Goal: Task Accomplishment & Management: Manage account settings

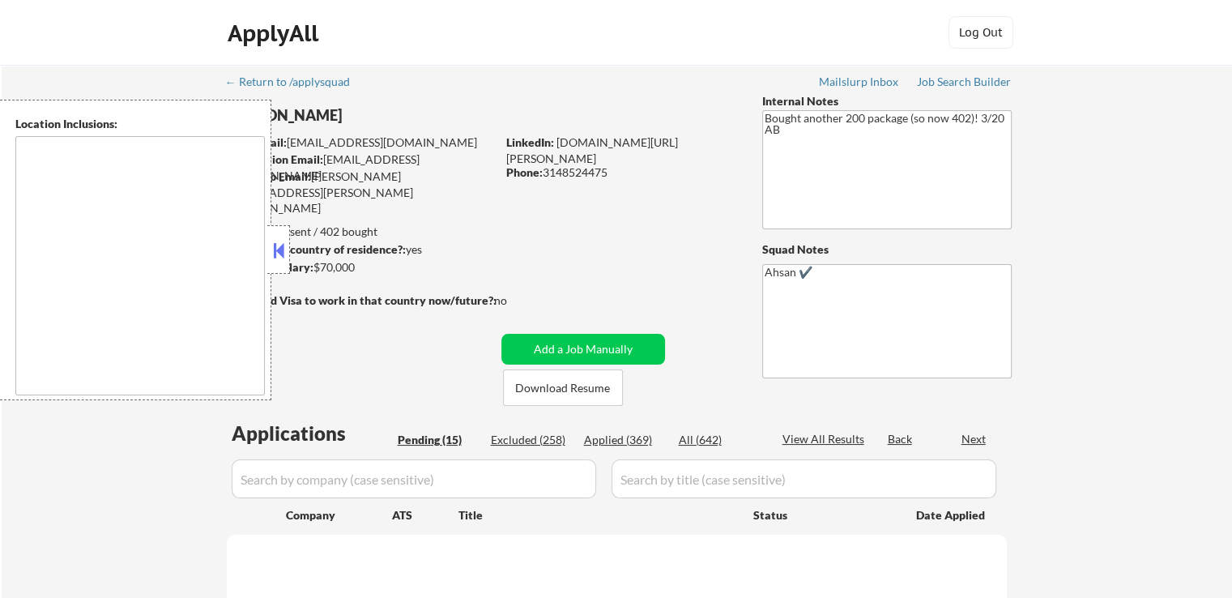
type textarea "[GEOGRAPHIC_DATA], [GEOGRAPHIC_DATA] [GEOGRAPHIC_DATA], [GEOGRAPHIC_DATA] [GEOG…"
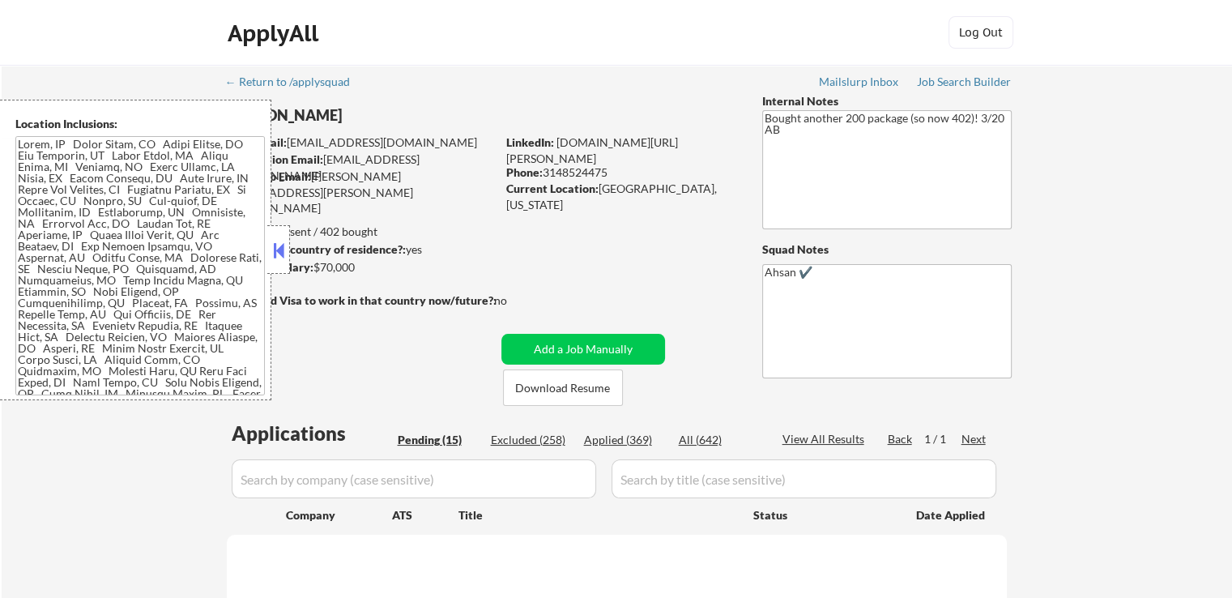
select select ""pending""
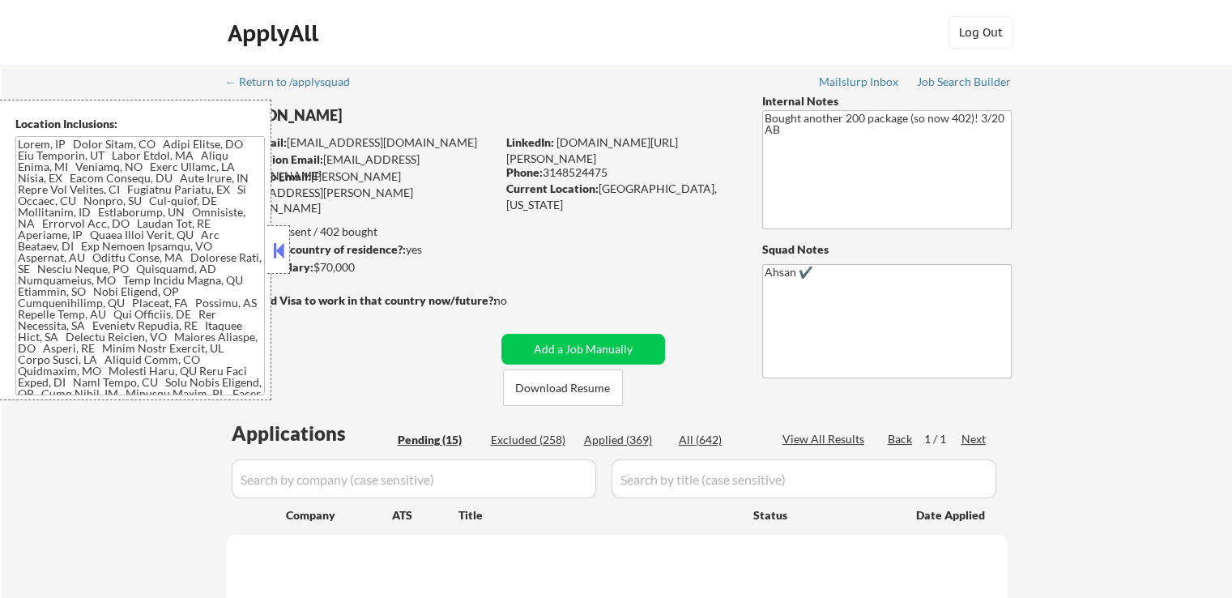
select select ""pending""
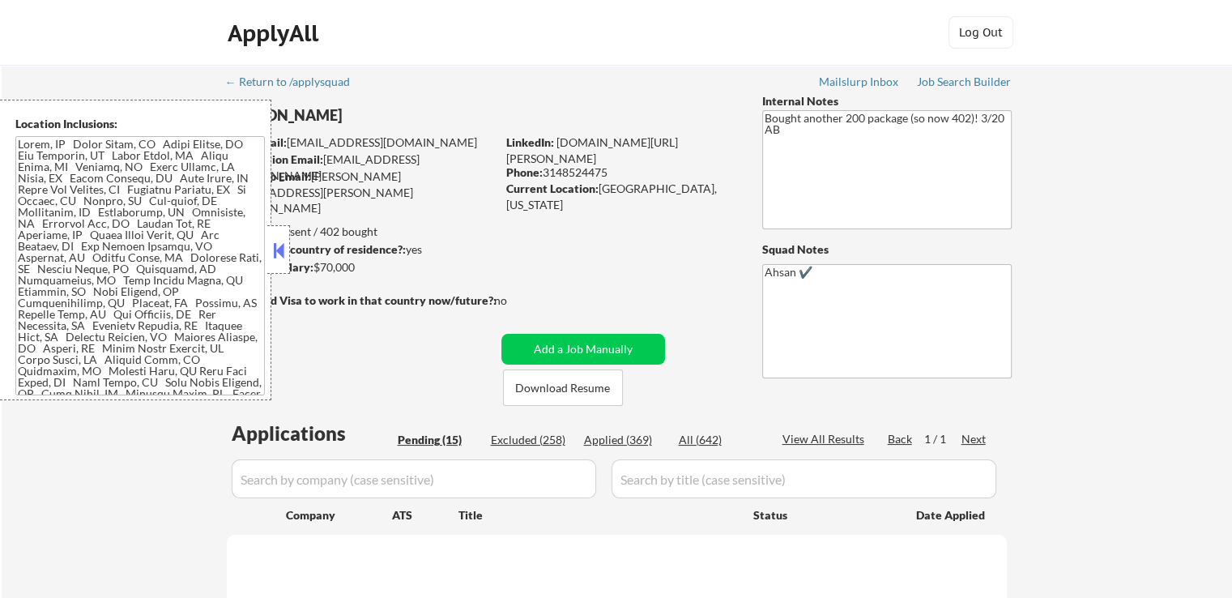
select select ""pending""
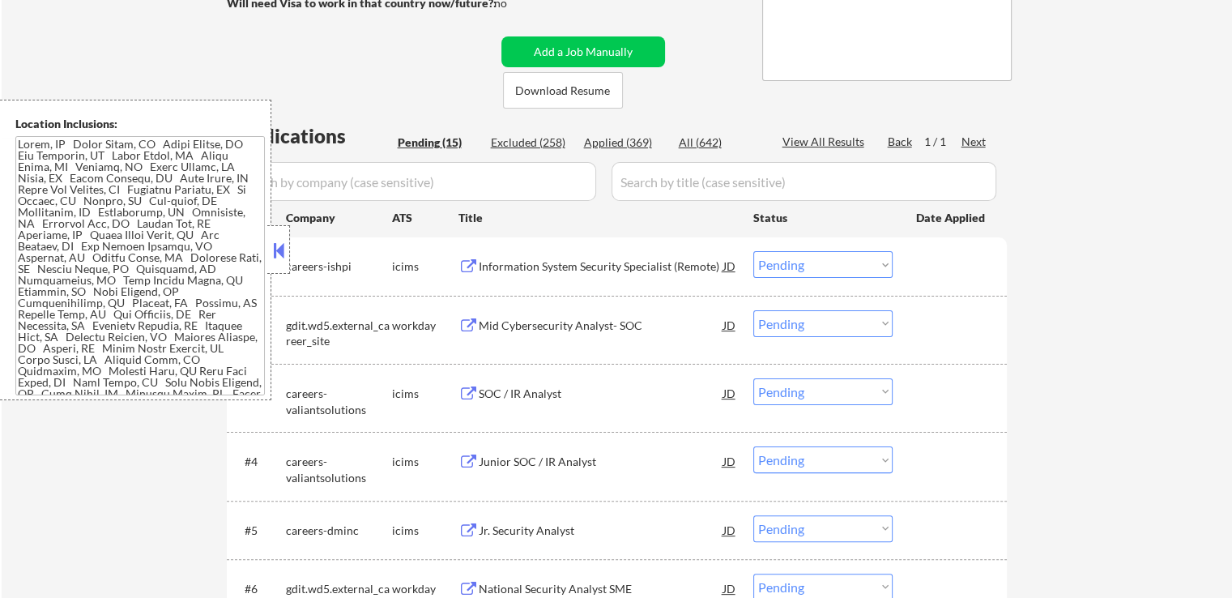
scroll to position [324, 0]
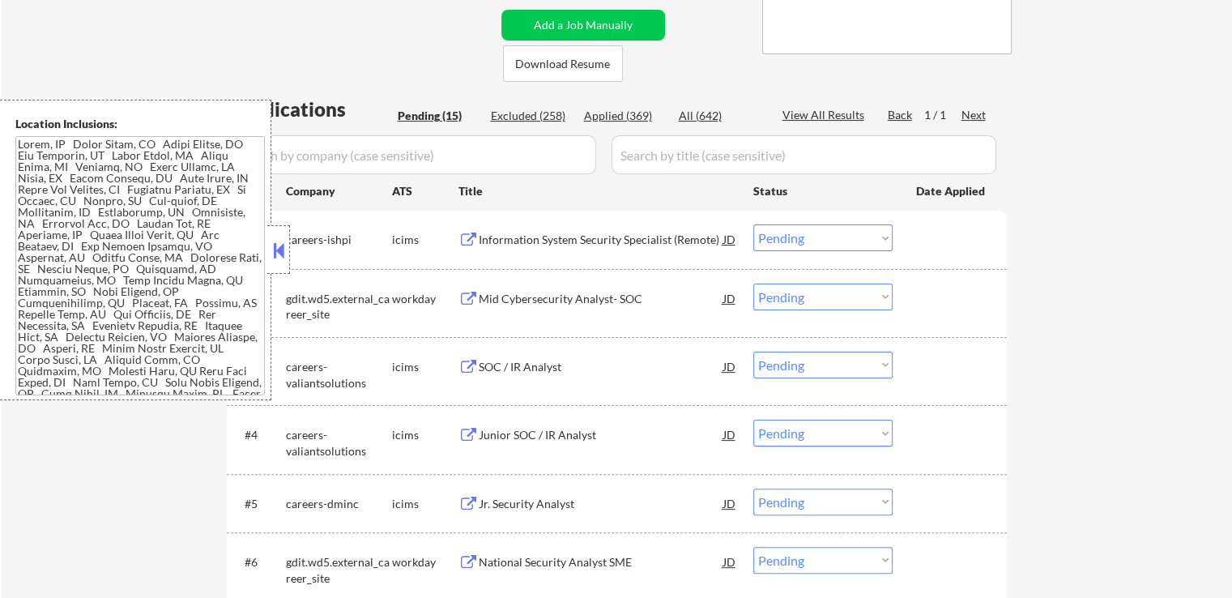
click at [629, 250] on div "Information System Security Specialist (Remote)" at bounding box center [601, 238] width 245 height 29
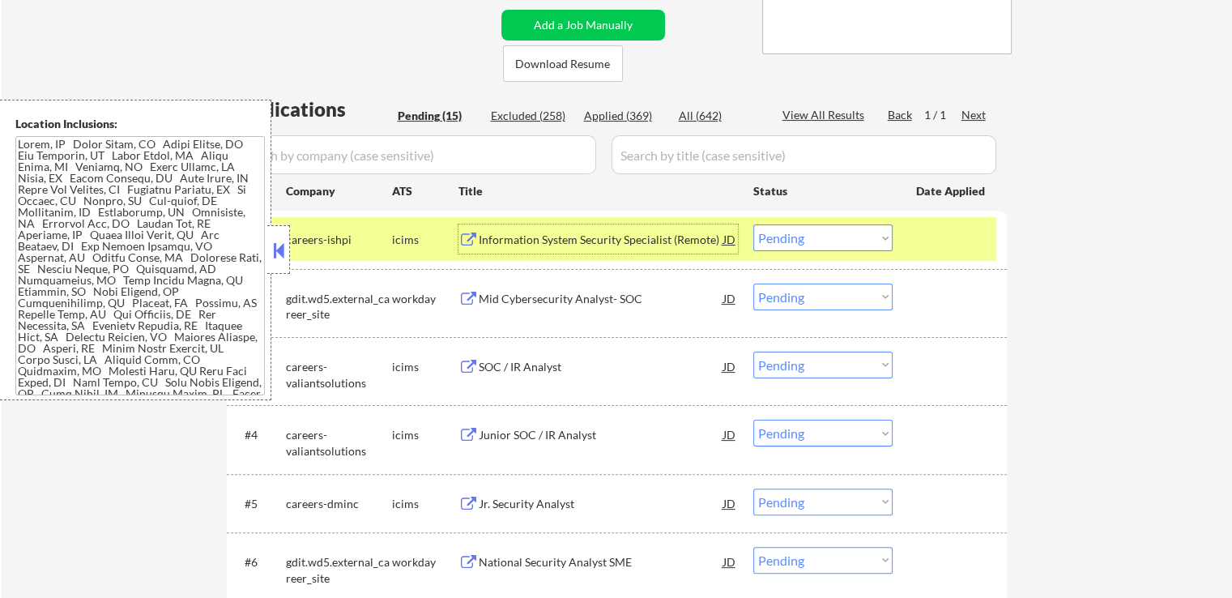
click at [639, 292] on div "Mid Cybersecurity Analyst- SOC" at bounding box center [601, 299] width 245 height 16
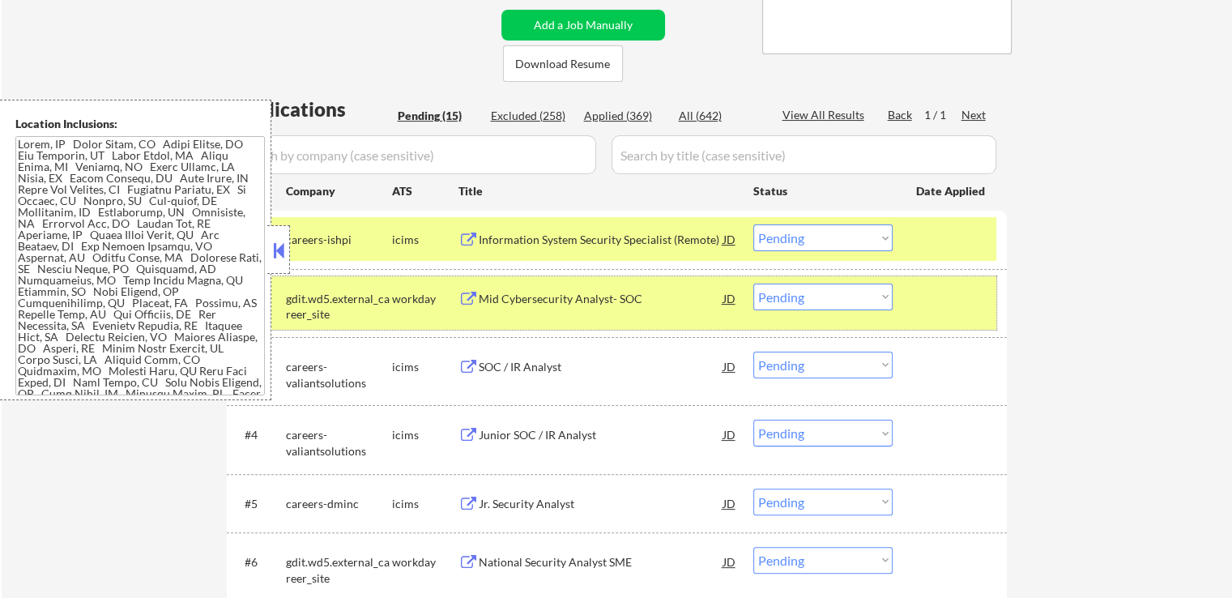
click at [814, 312] on div "#2 gdit.wd5.external_career_site workday Mid Cybersecurity Analyst- SOC JD Choo…" at bounding box center [614, 302] width 765 height 53
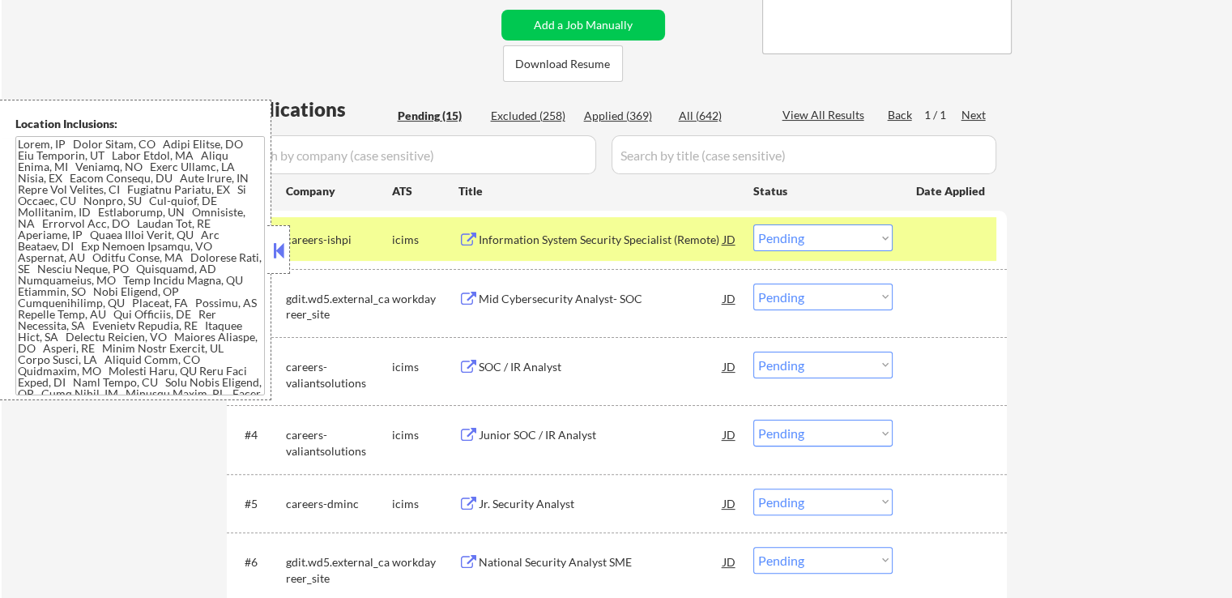
click at [822, 293] on select "Choose an option... Pending Applied Excluded (Questions) Excluded (Expired) Exc…" at bounding box center [822, 297] width 139 height 27
click at [753, 284] on select "Choose an option... Pending Applied Excluded (Questions) Excluded (Expired) Exc…" at bounding box center [822, 297] width 139 height 27
click at [1075, 330] on div "← Return to /applysquad Mailslurp Inbox Job Search Builder [PERSON_NAME] User E…" at bounding box center [617, 485] width 1231 height 1489
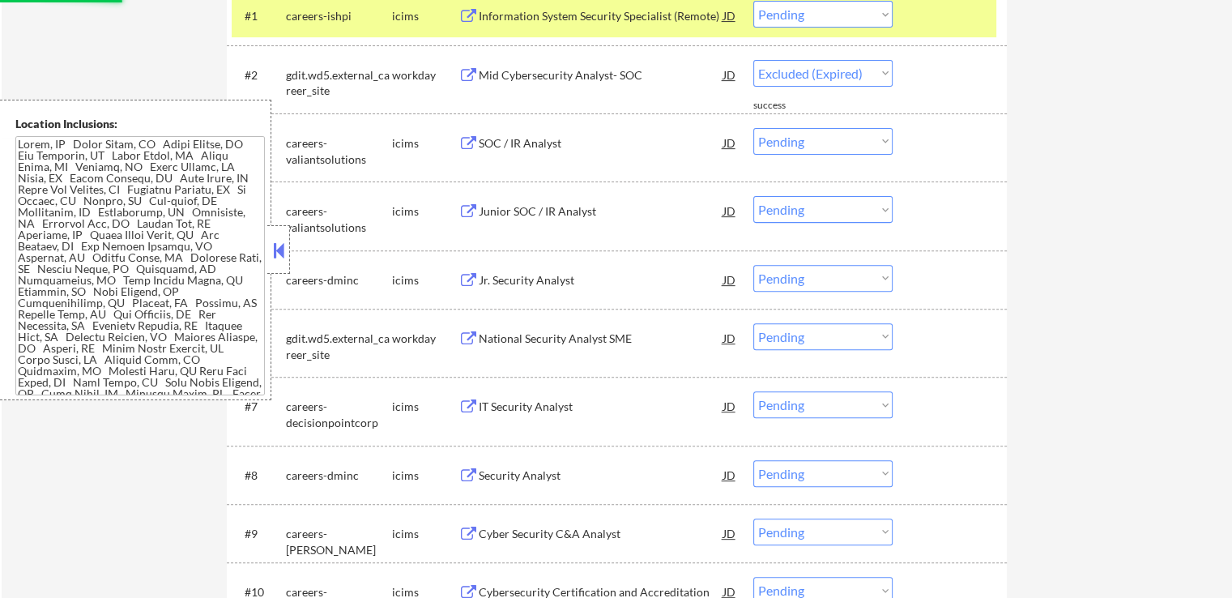
scroll to position [405, 0]
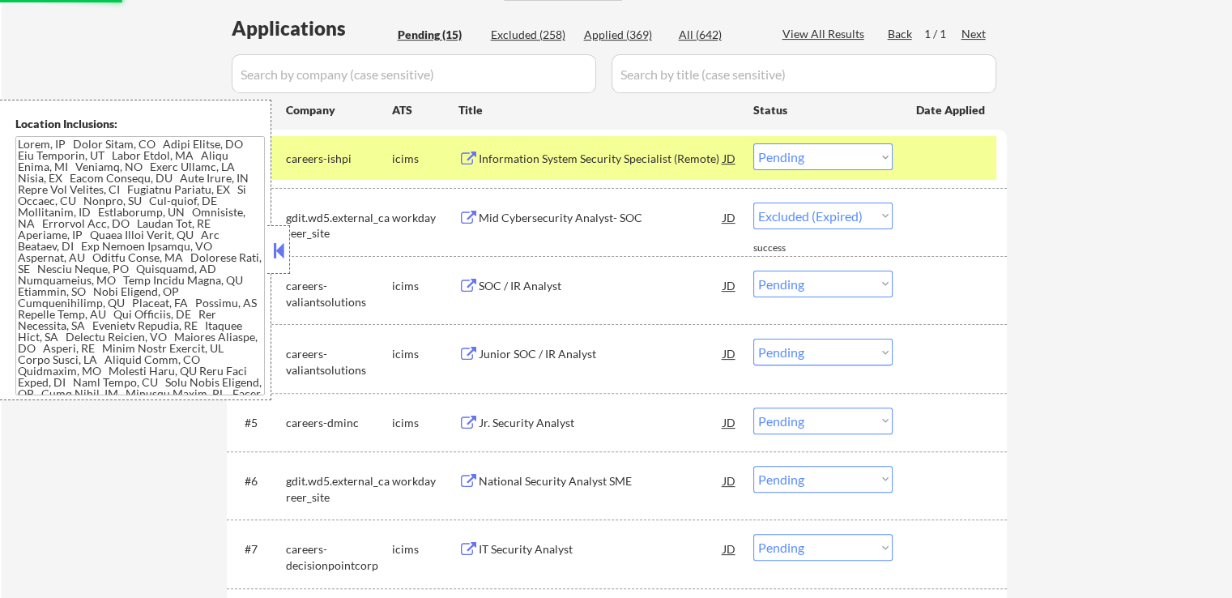
select select ""pending""
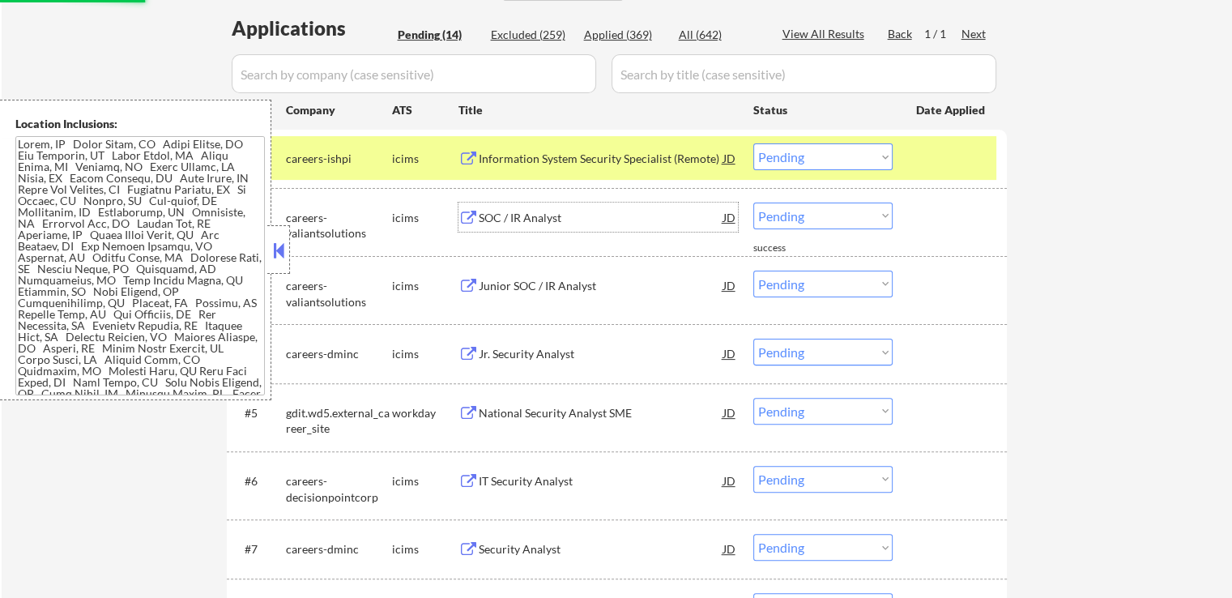
click at [555, 218] on div "SOC / IR Analyst" at bounding box center [601, 218] width 245 height 16
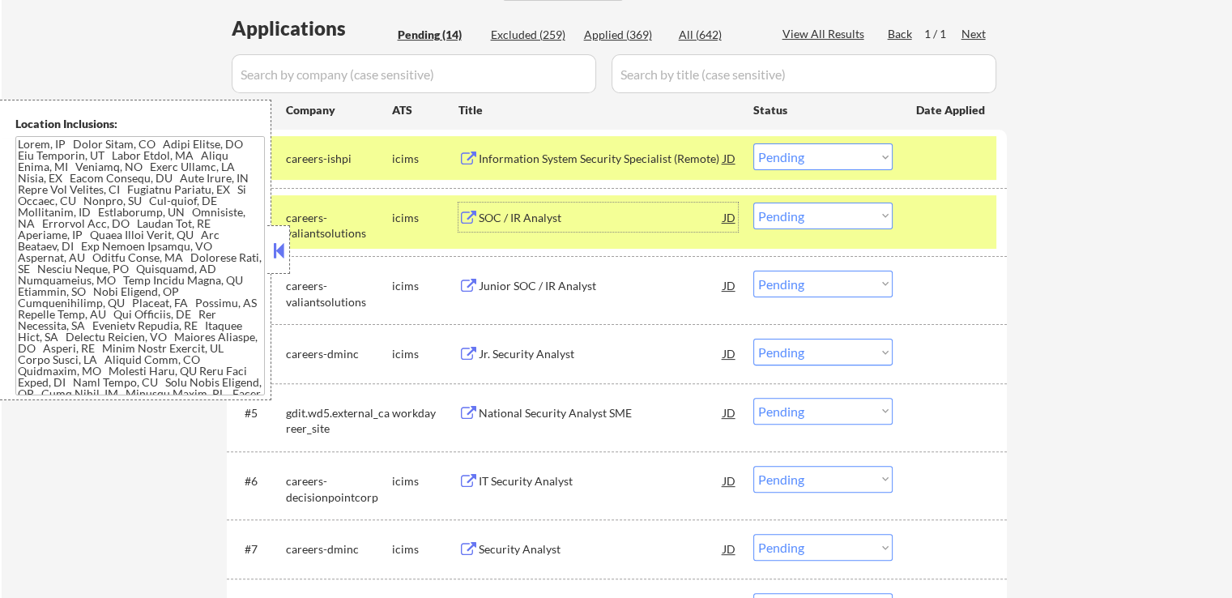
drag, startPoint x: 797, startPoint y: 152, endPoint x: 807, endPoint y: 168, distance: 18.2
click at [797, 152] on select "Choose an option... Pending Applied Excluded (Questions) Excluded (Expired) Exc…" at bounding box center [822, 156] width 139 height 27
click at [753, 143] on select "Choose an option... Pending Applied Excluded (Questions) Excluded (Expired) Exc…" at bounding box center [822, 156] width 139 height 27
click at [579, 292] on div "Junior SOC / IR Analyst" at bounding box center [601, 286] width 245 height 16
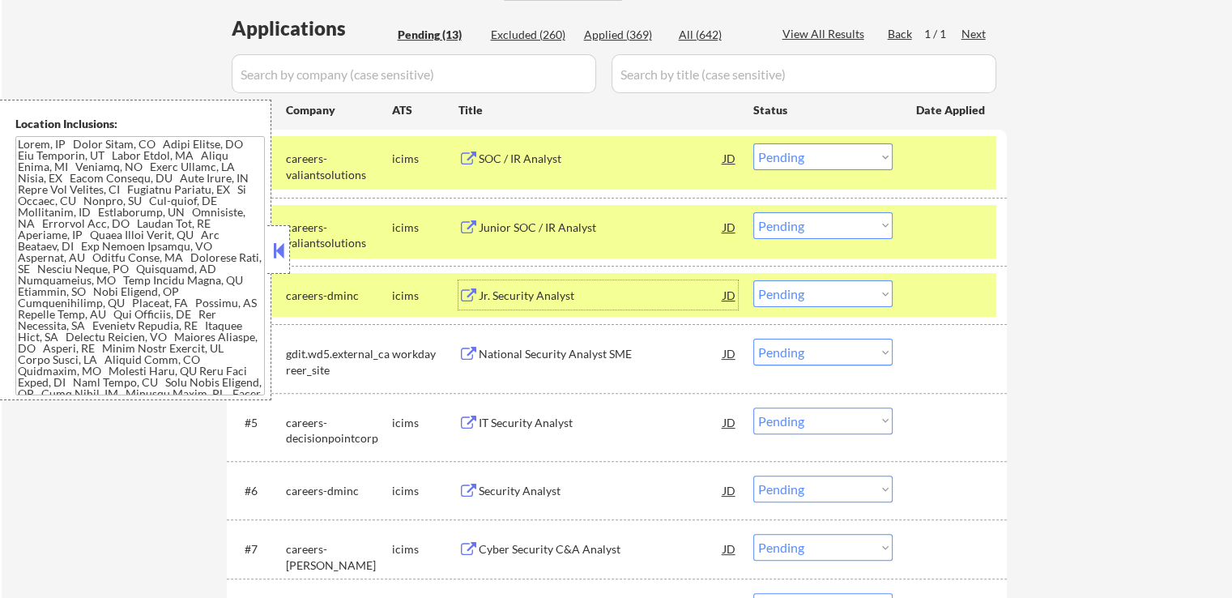
click at [800, 156] on select "Choose an option... Pending Applied Excluded (Questions) Excluded (Expired) Exc…" at bounding box center [822, 156] width 139 height 27
select select ""excluded""
click at [753, 143] on select "Choose an option... Pending Applied Excluded (Questions) Excluded (Expired) Exc…" at bounding box center [822, 156] width 139 height 27
drag, startPoint x: 839, startPoint y: 218, endPoint x: 839, endPoint y: 236, distance: 17.8
click at [839, 218] on select "Choose an option... Pending Applied Excluded (Questions) Excluded (Expired) Exc…" at bounding box center [822, 225] width 139 height 27
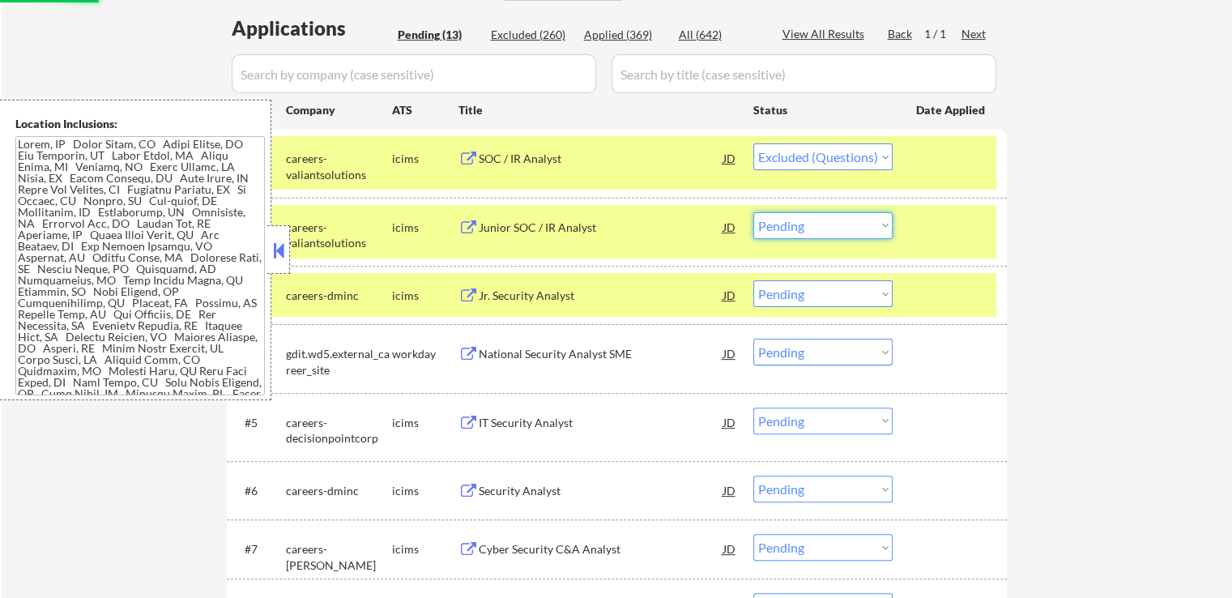
select select ""excluded""
click at [753, 212] on select "Choose an option... Pending Applied Excluded (Questions) Excluded (Expired) Exc…" at bounding box center [822, 225] width 139 height 27
select select ""pending""
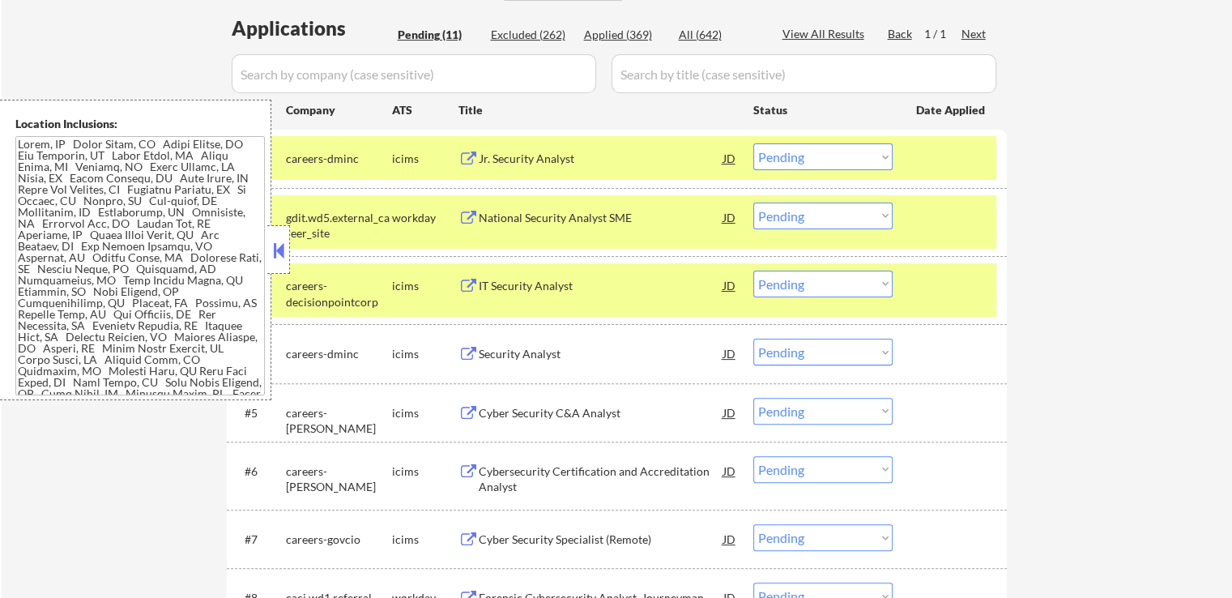
click at [548, 156] on div "Jr. Security Analyst" at bounding box center [601, 159] width 245 height 16
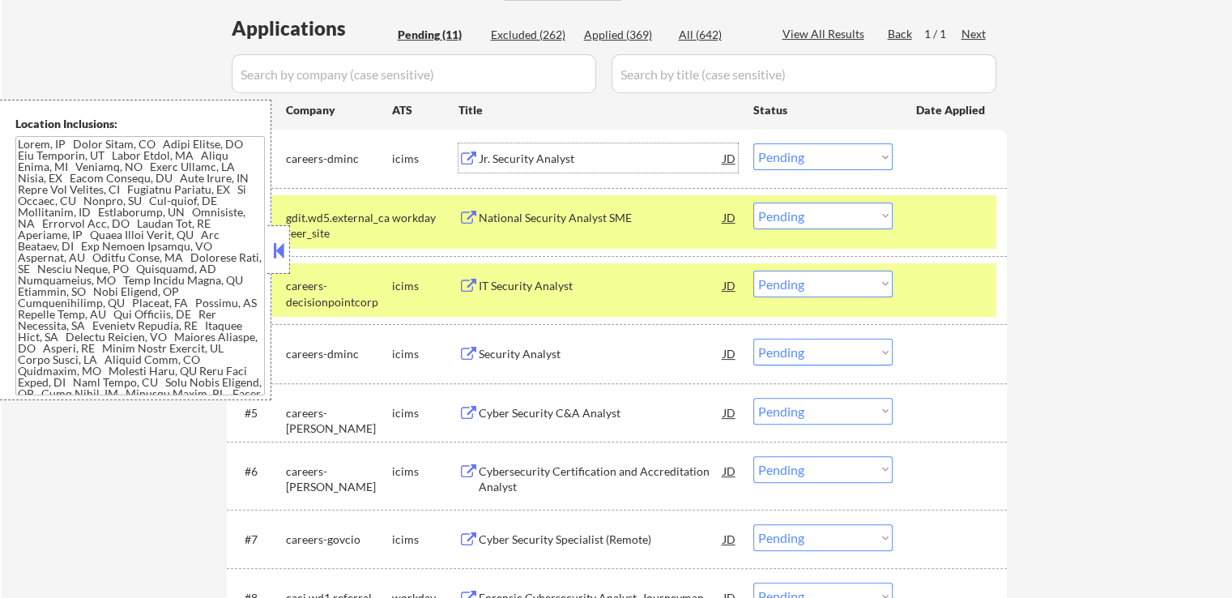
click at [624, 211] on div "National Security Analyst SME" at bounding box center [601, 218] width 245 height 16
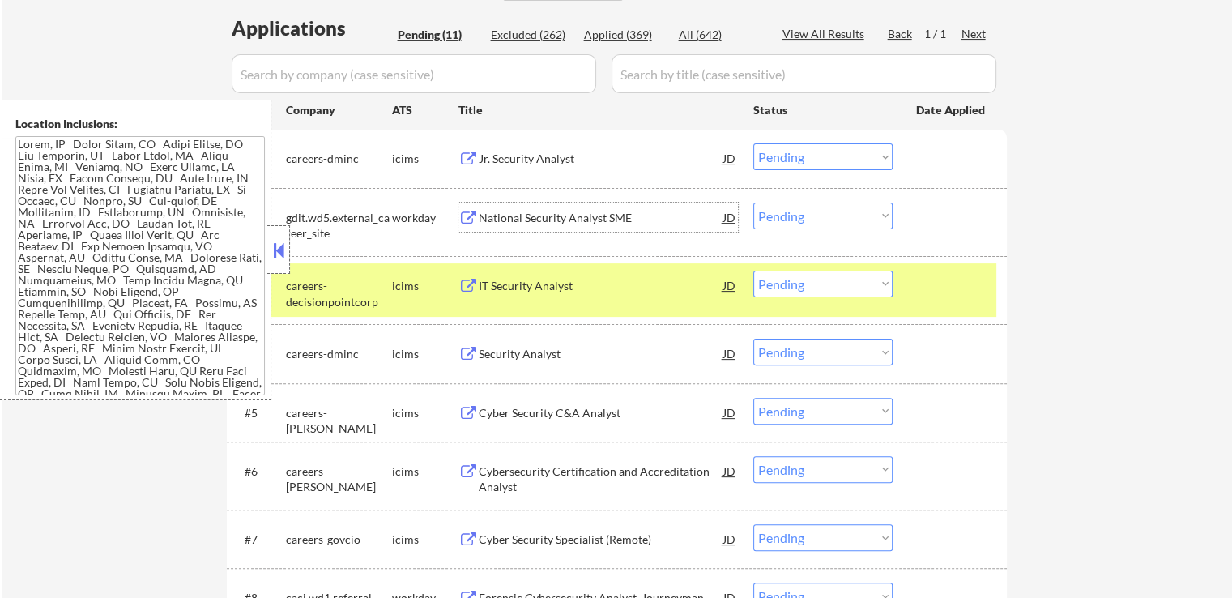
click at [794, 161] on select "Choose an option... Pending Applied Excluded (Questions) Excluded (Expired) Exc…" at bounding box center [822, 156] width 139 height 27
click at [753, 143] on select "Choose an option... Pending Applied Excluded (Questions) Excluded (Expired) Exc…" at bounding box center [822, 156] width 139 height 27
click at [609, 288] on div "IT Security Analyst" at bounding box center [601, 286] width 245 height 16
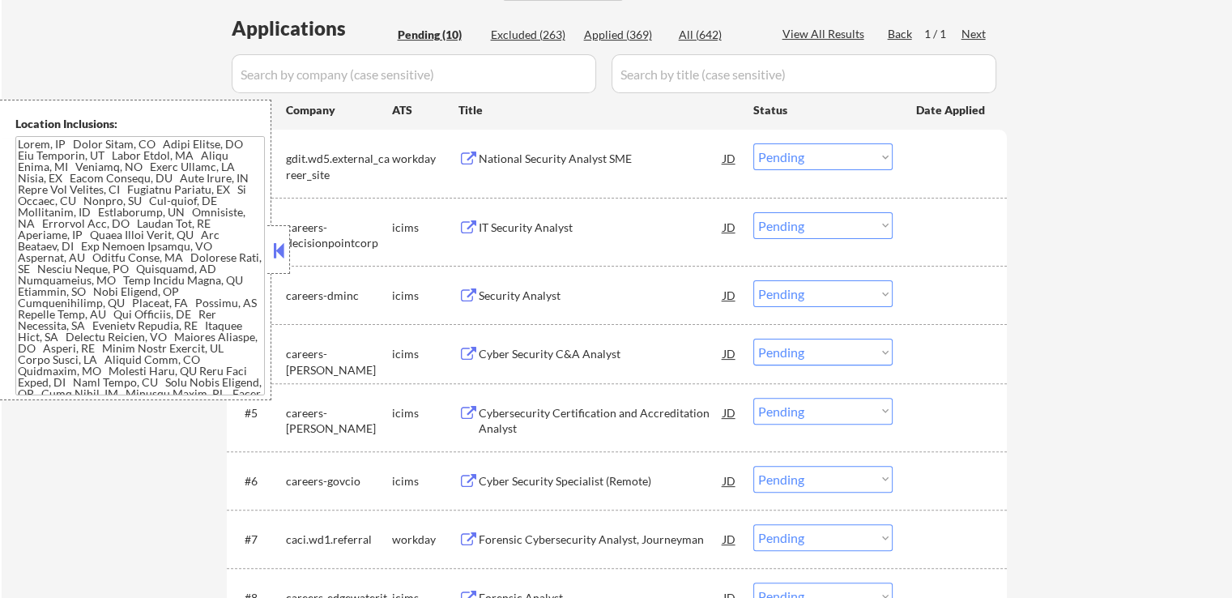
scroll to position [312, 0]
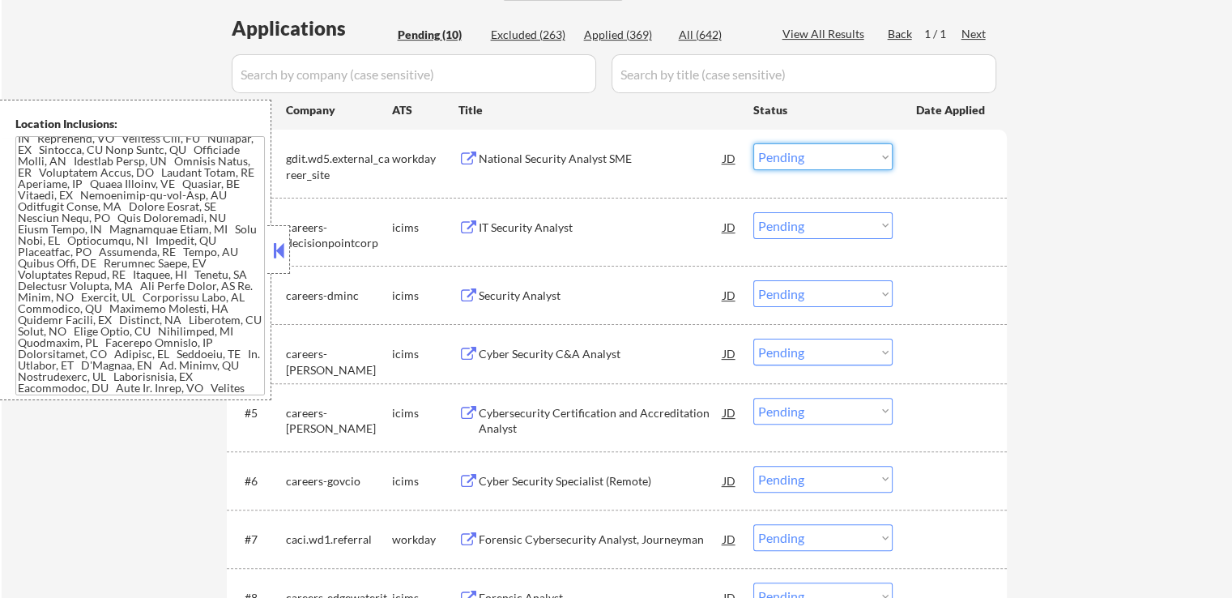
click at [791, 155] on select "Choose an option... Pending Applied Excluded (Questions) Excluded (Expired) Exc…" at bounding box center [822, 156] width 139 height 27
click at [753, 143] on select "Choose an option... Pending Applied Excluded (Questions) Excluded (Expired) Exc…" at bounding box center [822, 156] width 139 height 27
click at [553, 291] on div "Security Analyst" at bounding box center [601, 296] width 245 height 16
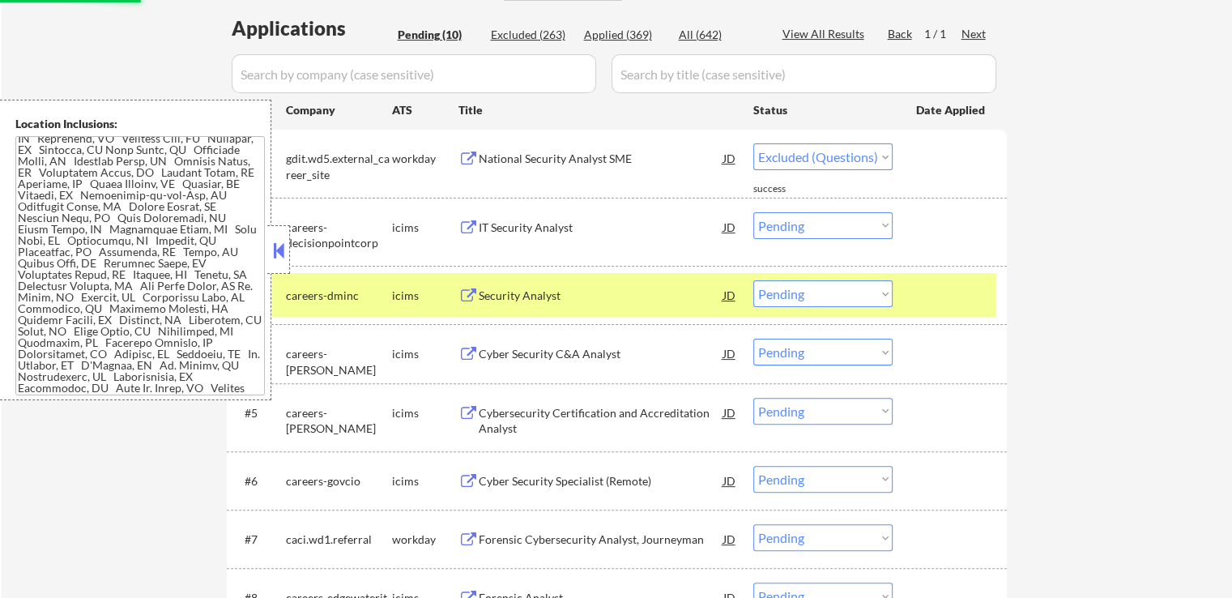
select select ""pending""
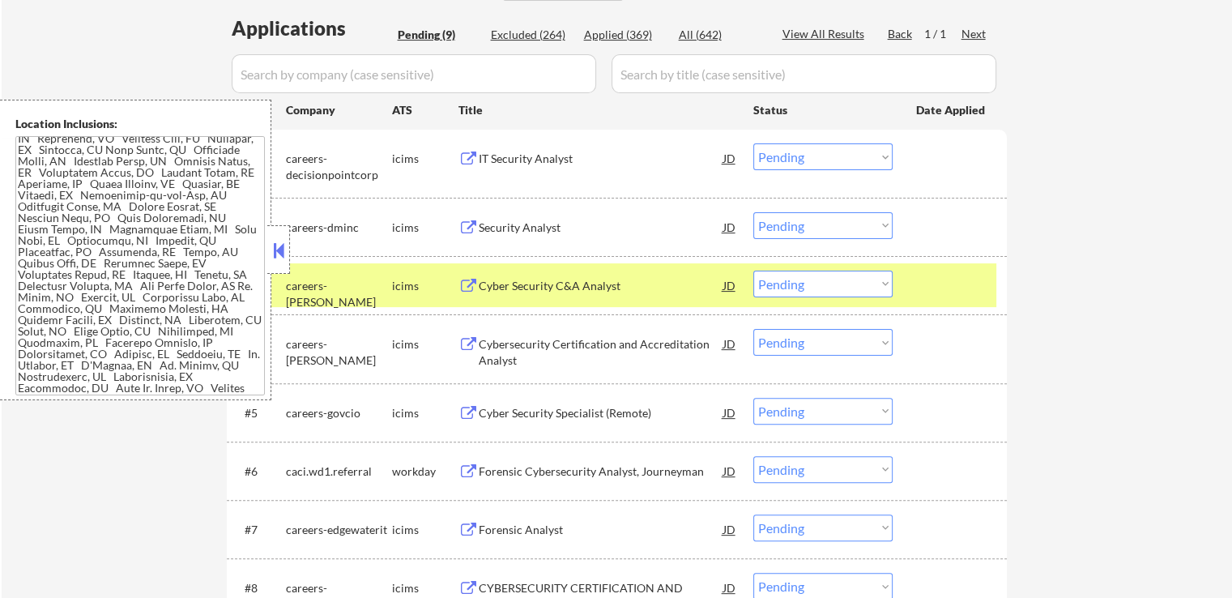
scroll to position [93, 0]
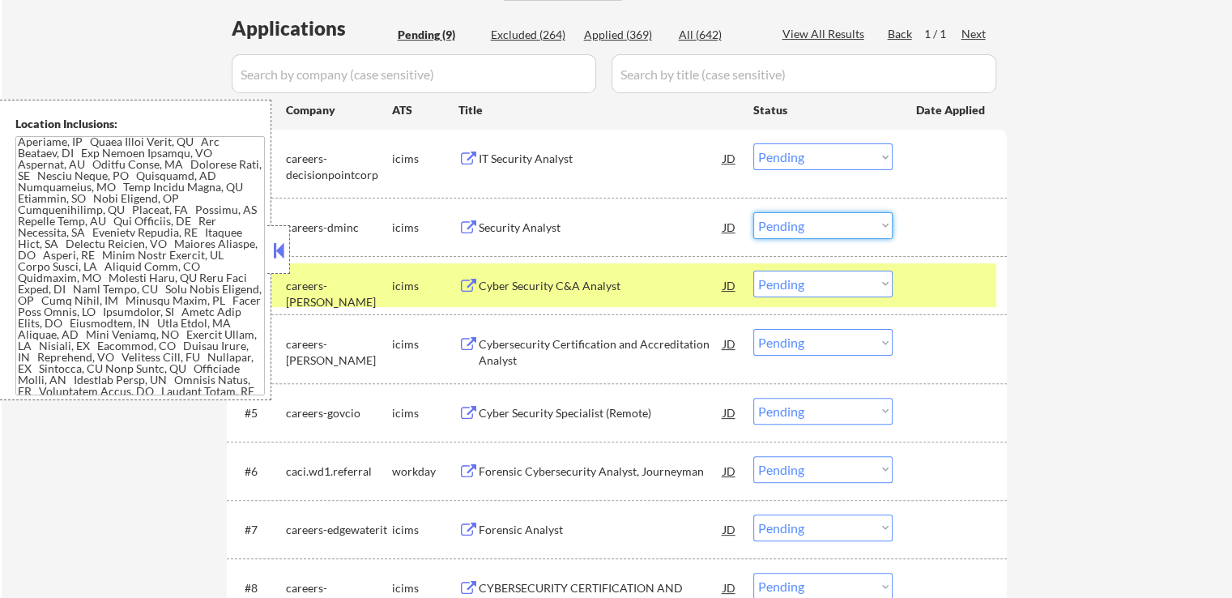
click at [813, 225] on select "Choose an option... Pending Applied Excluded (Questions) Excluded (Expired) Exc…" at bounding box center [822, 225] width 139 height 27
click at [753, 212] on select "Choose an option... Pending Applied Excluded (Questions) Excluded (Expired) Exc…" at bounding box center [822, 225] width 139 height 27
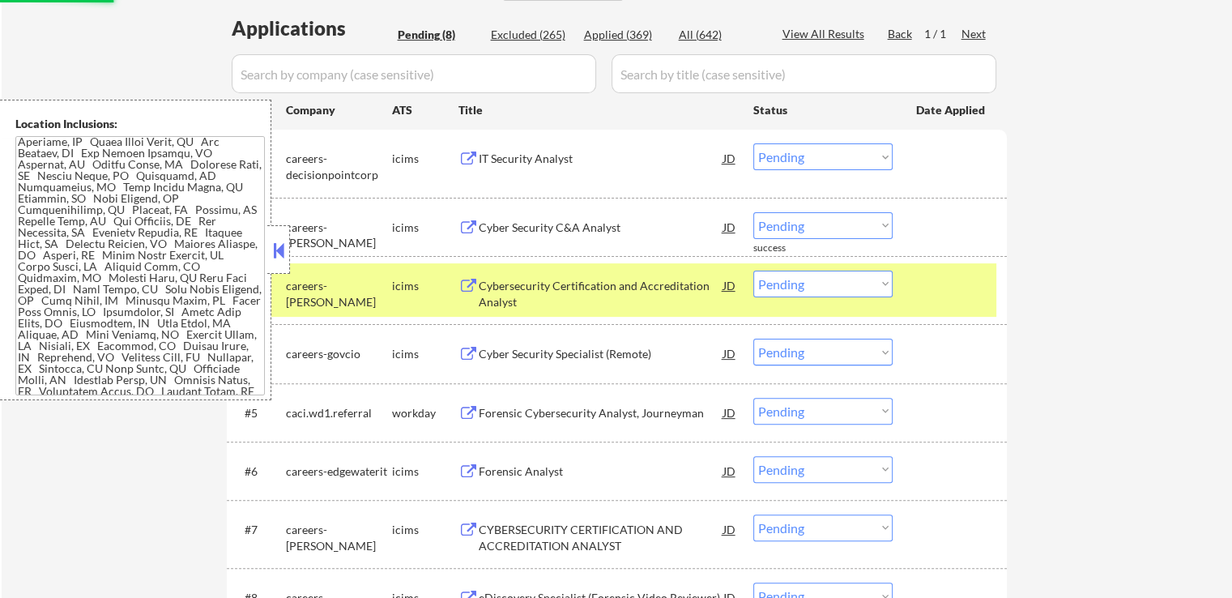
click at [608, 231] on div "Cyber Security C&A Analyst" at bounding box center [601, 228] width 245 height 16
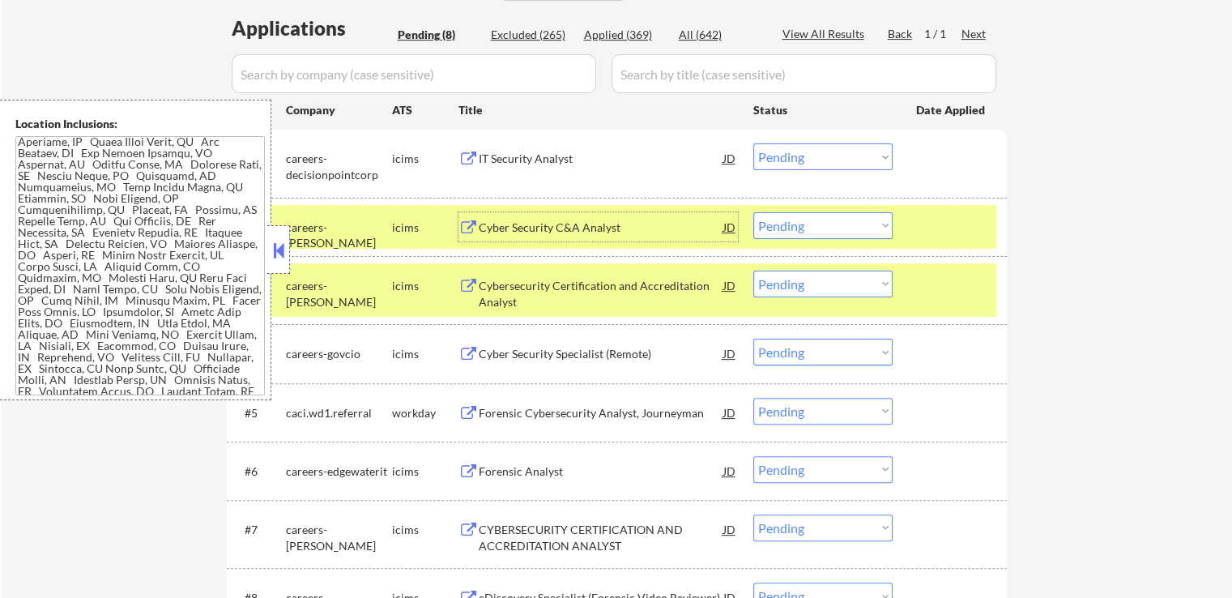
drag, startPoint x: 783, startPoint y: 218, endPoint x: 789, endPoint y: 233, distance: 16.7
click at [783, 219] on select "Choose an option... Pending Applied Excluded (Questions) Excluded (Expired) Exc…" at bounding box center [822, 225] width 139 height 27
click at [753, 212] on select "Choose an option... Pending Applied Excluded (Questions) Excluded (Expired) Exc…" at bounding box center [822, 225] width 139 height 27
click at [651, 292] on div "Cybersecurity Certification and Accreditation Analyst" at bounding box center [601, 294] width 245 height 32
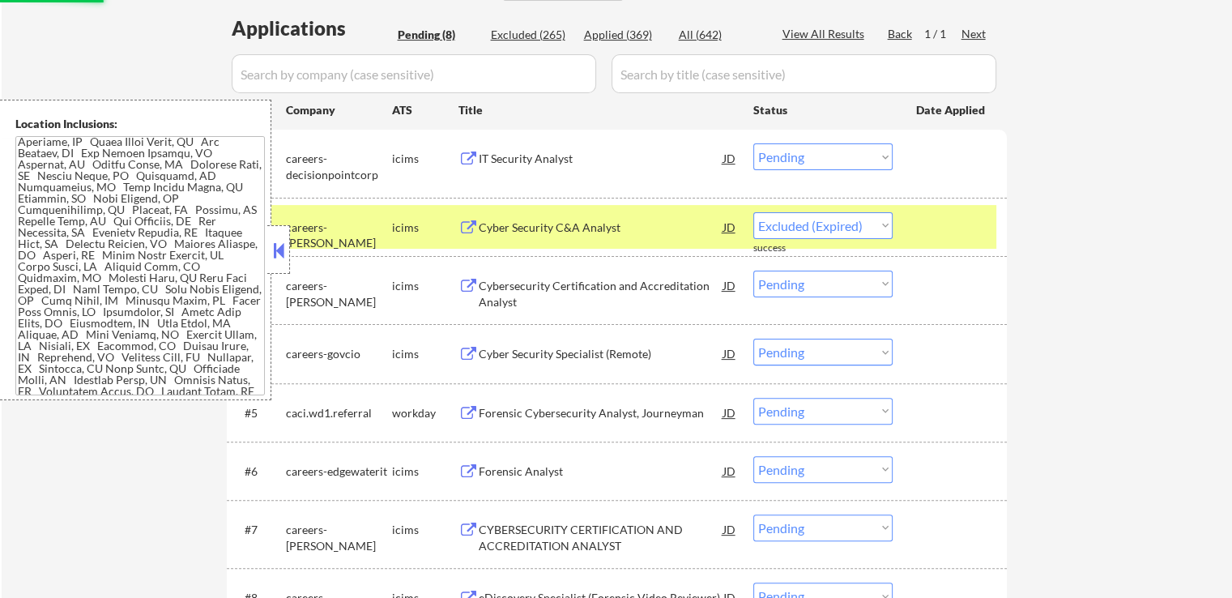
select select ""pending""
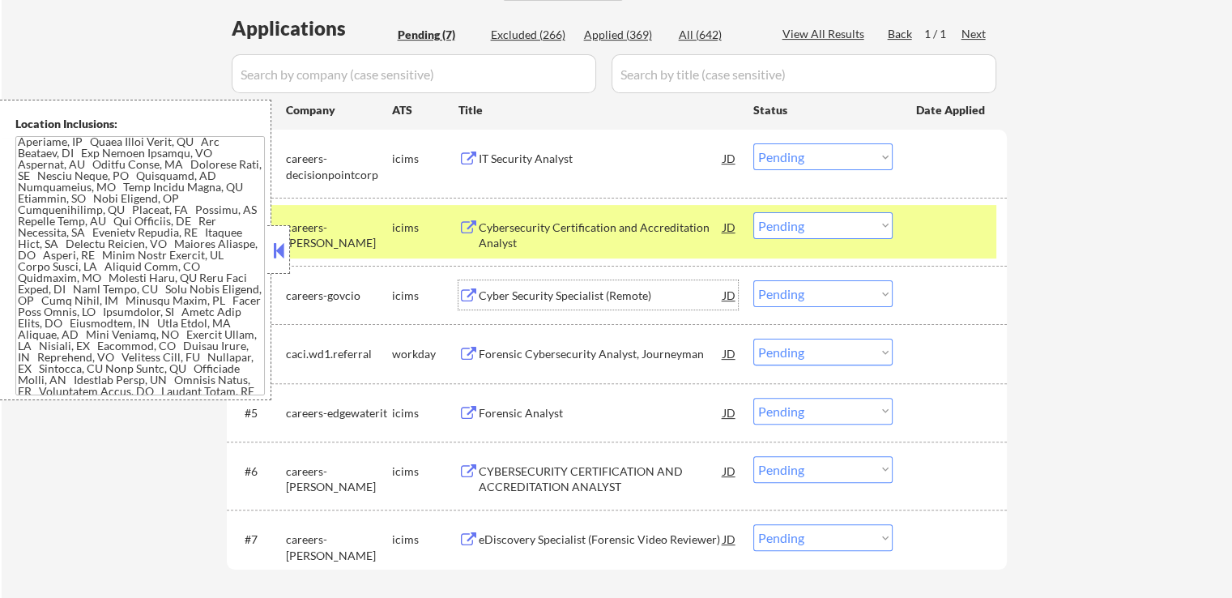
click at [793, 153] on select "Choose an option... Pending Applied Excluded (Questions) Excluded (Expired) Exc…" at bounding box center [822, 156] width 139 height 27
click at [753, 143] on select "Choose an option... Pending Applied Excluded (Questions) Excluded (Expired) Exc…" at bounding box center [822, 156] width 139 height 27
click at [654, 284] on div "Cyber Security Specialist (Remote)" at bounding box center [601, 294] width 245 height 29
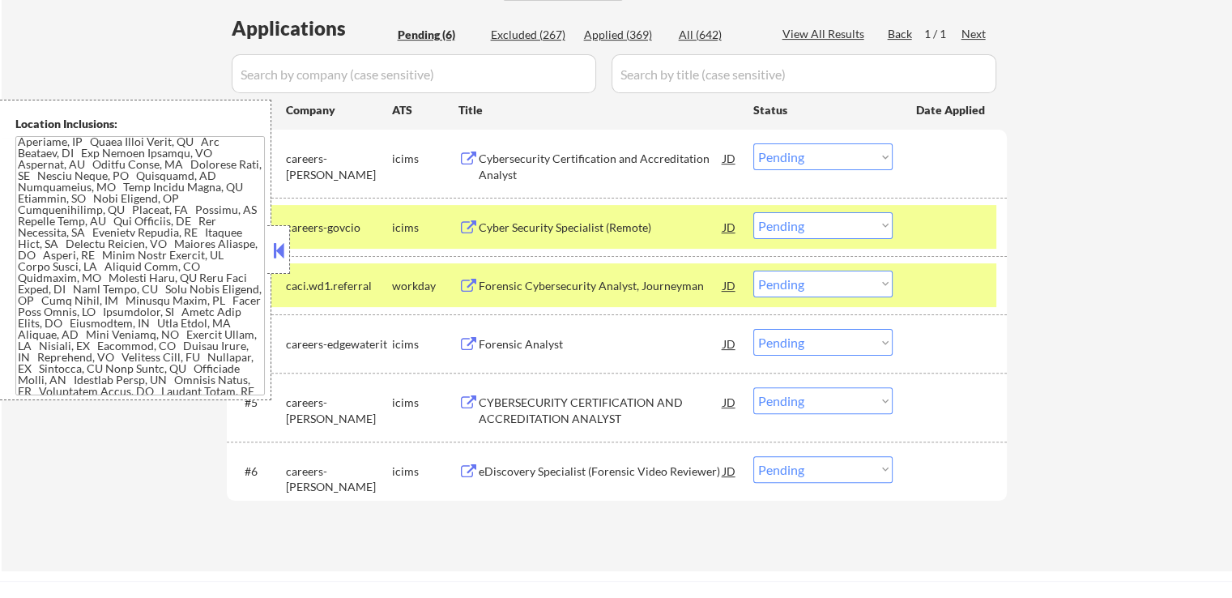
click at [804, 156] on select "Choose an option... Pending Applied Excluded (Questions) Excluded (Expired) Exc…" at bounding box center [822, 156] width 139 height 27
click at [753, 143] on select "Choose an option... Pending Applied Excluded (Questions) Excluded (Expired) Exc…" at bounding box center [822, 156] width 139 height 27
click at [647, 283] on div "Forensic Cybersecurity Analyst, Journeyman" at bounding box center [601, 286] width 245 height 16
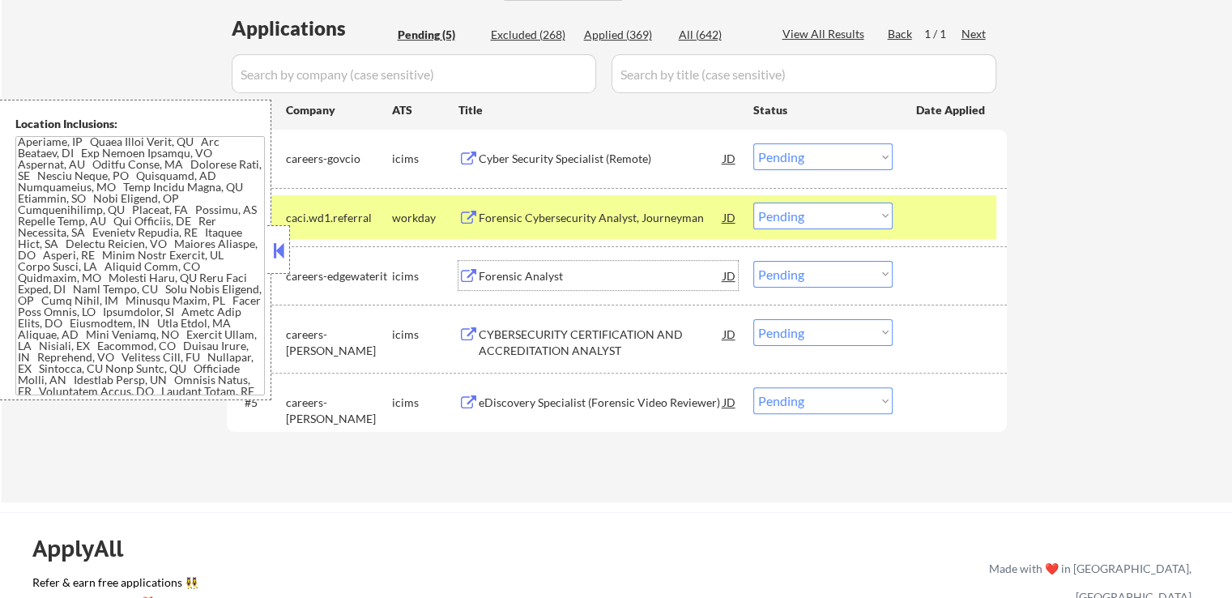
click at [817, 153] on select "Choose an option... Pending Applied Excluded (Questions) Excluded (Expired) Exc…" at bounding box center [822, 156] width 139 height 27
click at [753, 143] on select "Choose an option... Pending Applied Excluded (Questions) Excluded (Expired) Exc…" at bounding box center [822, 156] width 139 height 27
click at [590, 276] on div "Forensic Analyst" at bounding box center [601, 276] width 245 height 16
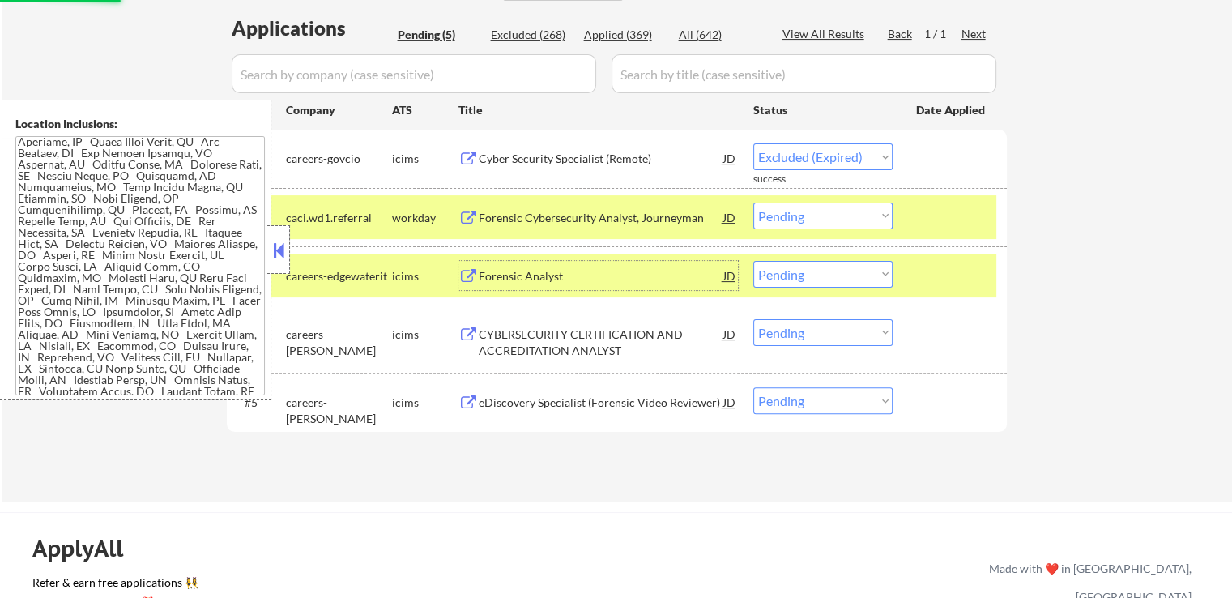
select select ""pending""
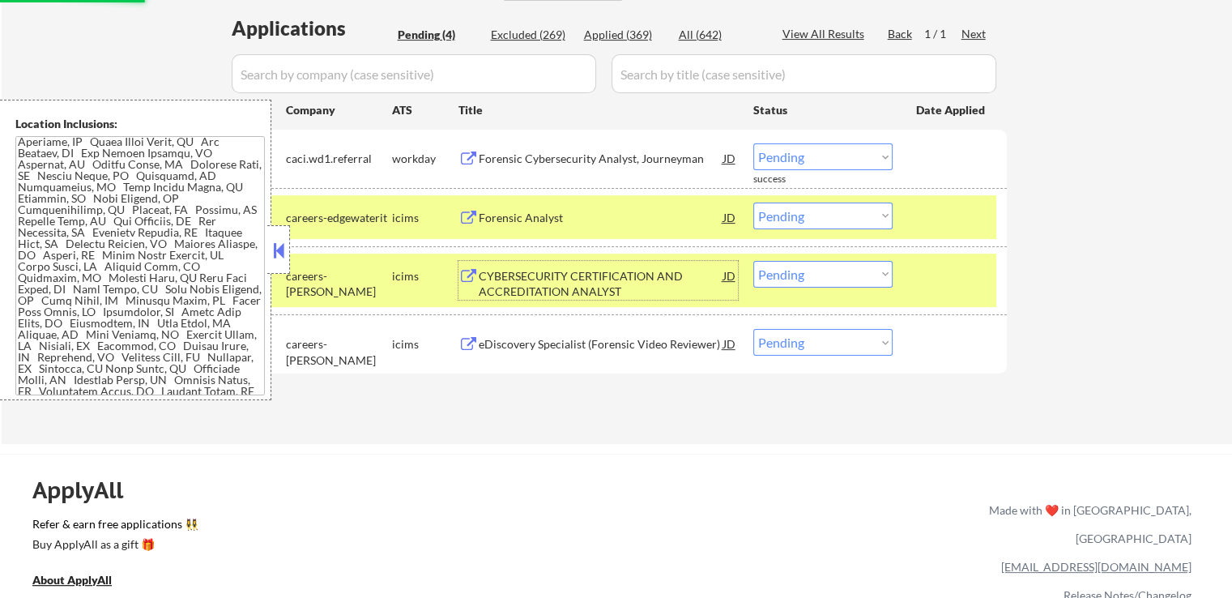
click at [582, 154] on div "Forensic Cybersecurity Analyst, Journeyman" at bounding box center [601, 159] width 245 height 16
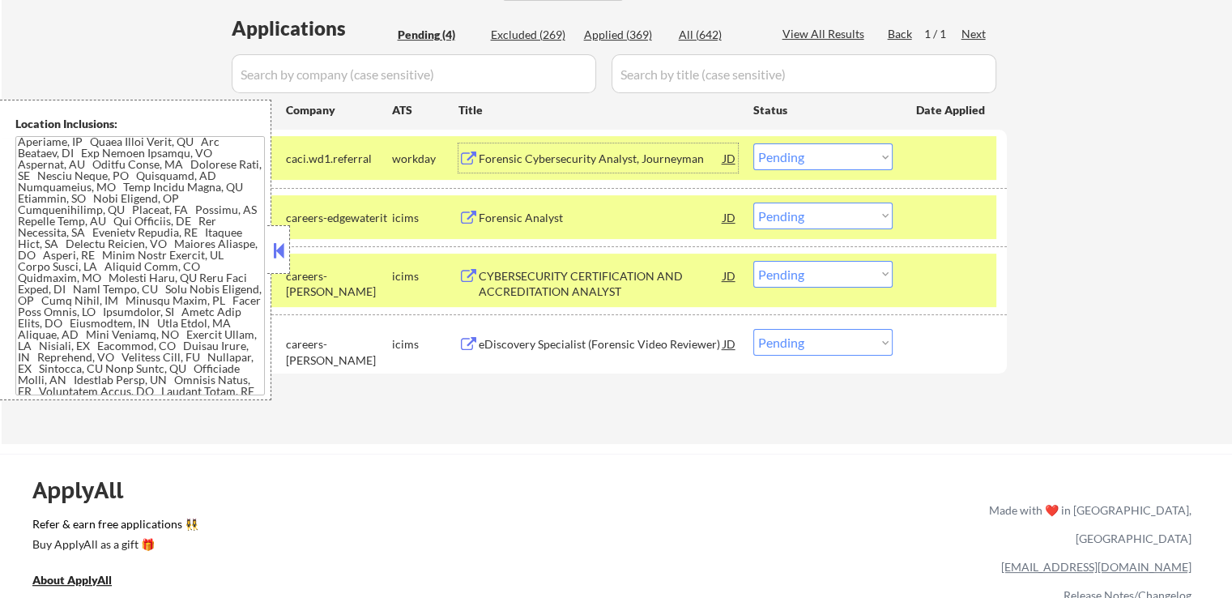
click at [603, 277] on div "CYBERSECURITY CERTIFICATION AND ACCREDITATION ANALYST" at bounding box center [601, 284] width 245 height 32
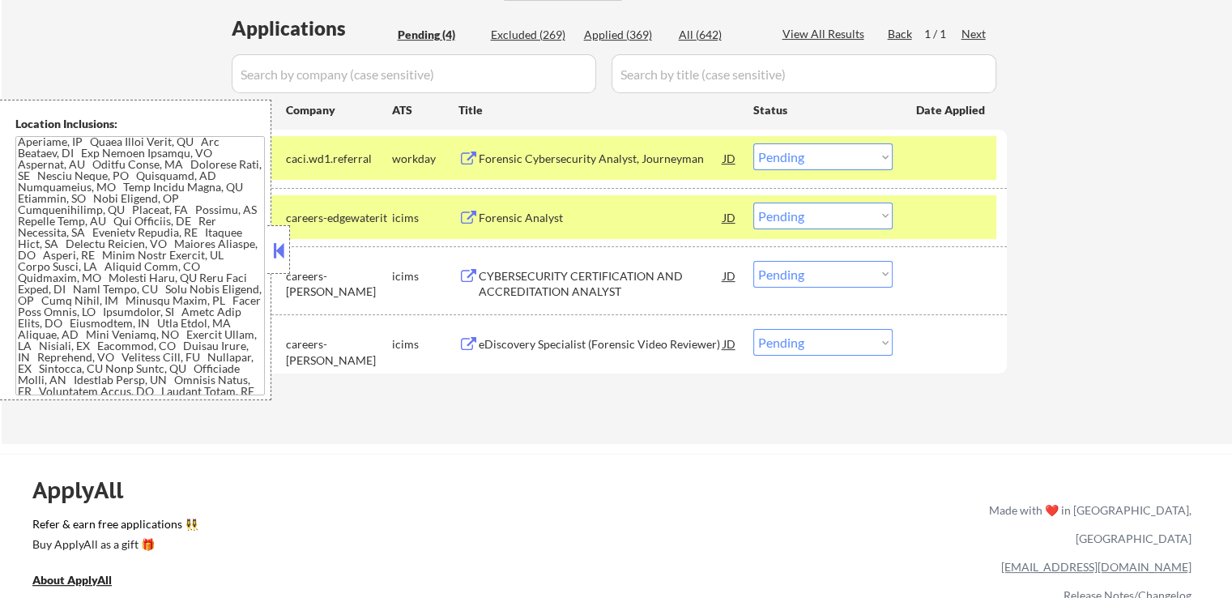
click at [793, 215] on select "Choose an option... Pending Applied Excluded (Questions) Excluded (Expired) Exc…" at bounding box center [822, 216] width 139 height 27
click at [753, 203] on select "Choose an option... Pending Applied Excluded (Questions) Excluded (Expired) Exc…" at bounding box center [822, 216] width 139 height 27
click at [635, 332] on div "eDiscovery Specialist (Forensic Video Reviewer)" at bounding box center [601, 343] width 245 height 29
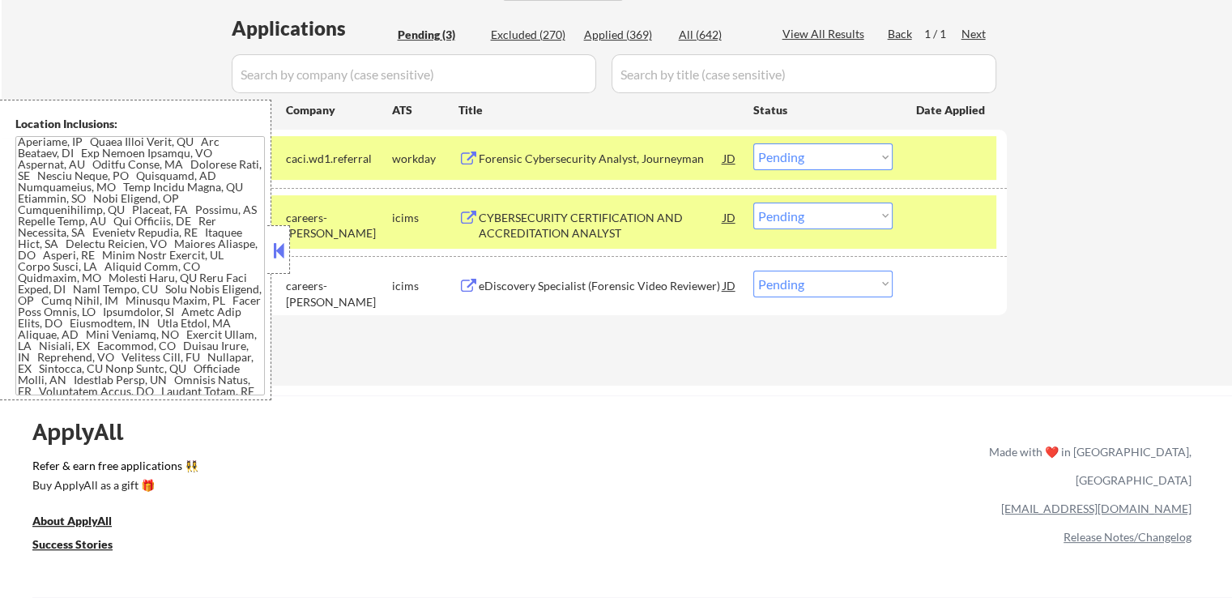
drag, startPoint x: 821, startPoint y: 216, endPoint x: 823, endPoint y: 224, distance: 9.2
click at [821, 218] on select "Choose an option... Pending Applied Excluded (Questions) Excluded (Expired) Exc…" at bounding box center [822, 216] width 139 height 27
click at [753, 203] on select "Choose an option... Pending Applied Excluded (Questions) Excluded (Expired) Exc…" at bounding box center [822, 216] width 139 height 27
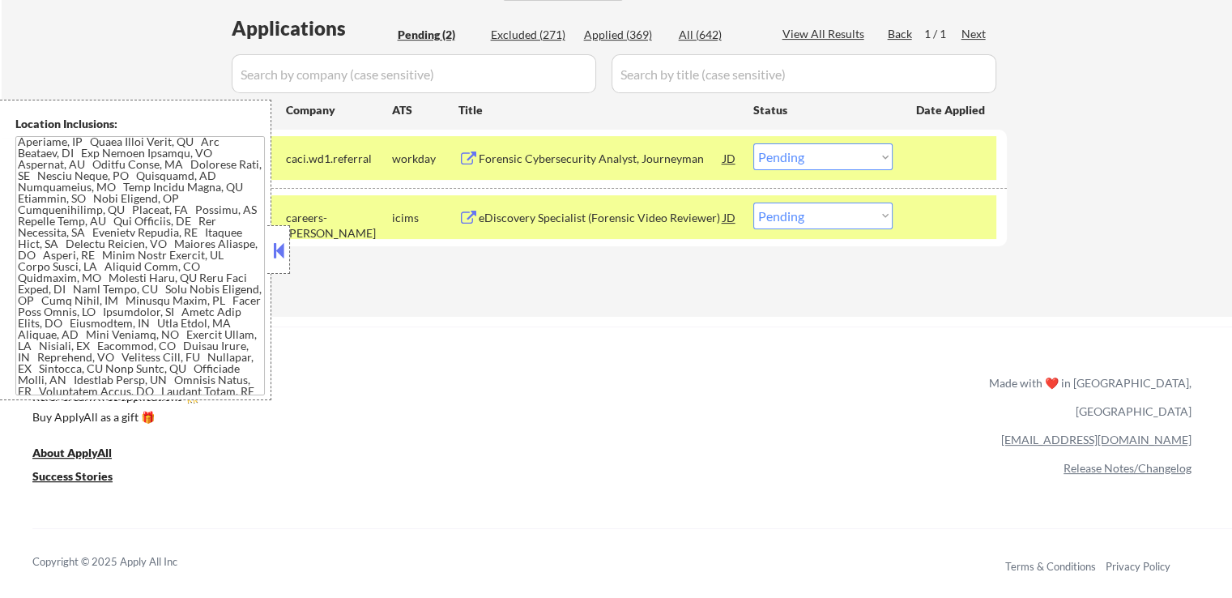
click at [621, 198] on div "#2 careers-[PERSON_NAME] icims eDiscovery Specialist (Forensic Video Reviewer) …" at bounding box center [614, 217] width 765 height 44
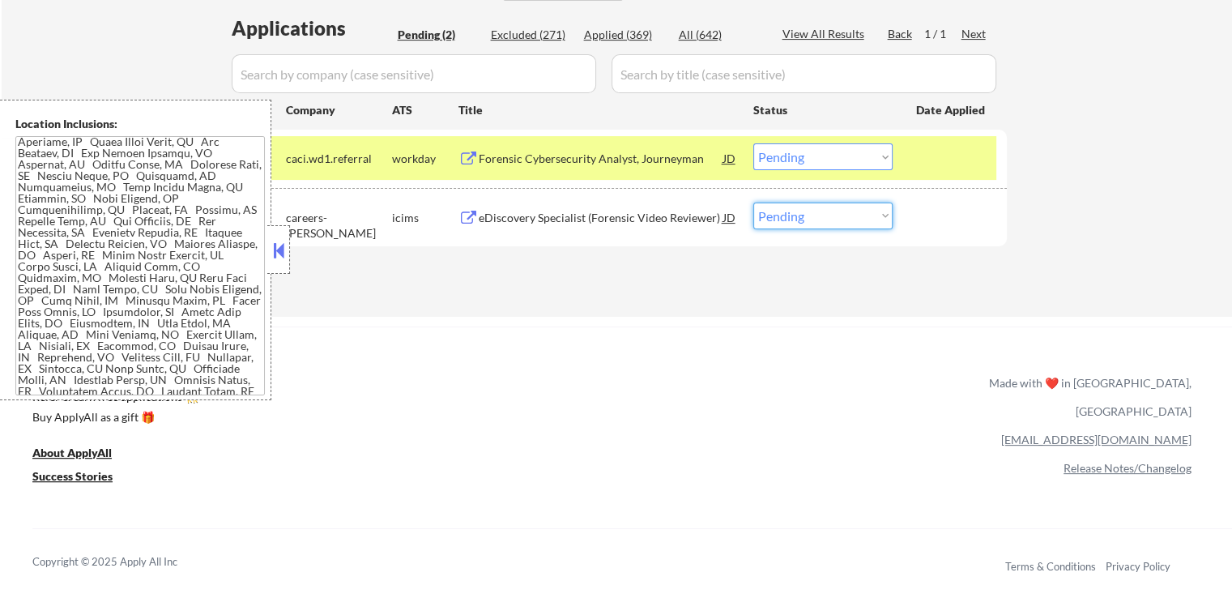
drag, startPoint x: 875, startPoint y: 209, endPoint x: 866, endPoint y: 228, distance: 20.7
click at [875, 209] on select "Choose an option... Pending Applied Excluded (Questions) Excluded (Expired) Exc…" at bounding box center [822, 216] width 139 height 27
select select ""excluded""
click at [753, 203] on select "Choose an option... Pending Applied Excluded (Questions) Excluded (Expired) Exc…" at bounding box center [822, 216] width 139 height 27
click at [769, 323] on div "← Return to /applysquad Mailslurp Inbox Job Search Builder [PERSON_NAME] User E…" at bounding box center [616, 371] width 1232 height 1552
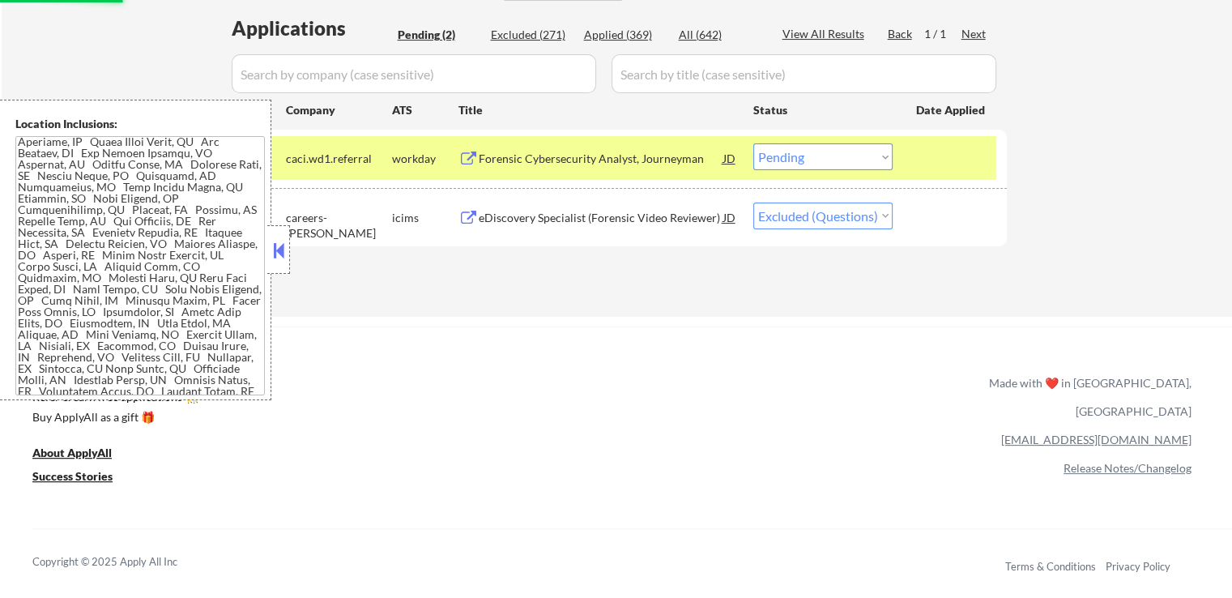
click at [644, 147] on div "Forensic Cybersecurity Analyst, Journeyman" at bounding box center [601, 157] width 245 height 29
